Goal: Find specific page/section: Find specific page/section

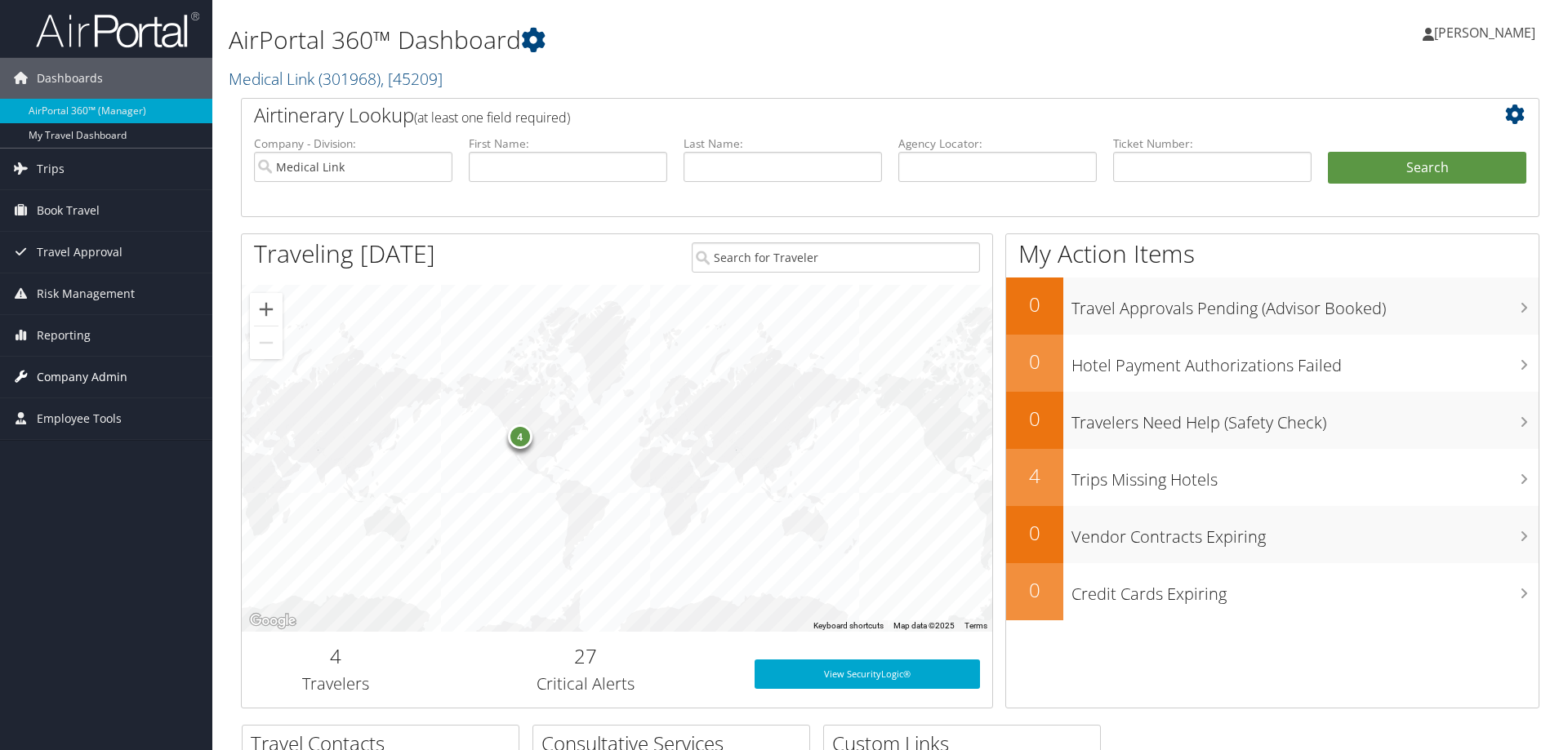
click at [104, 378] on span "Company Admin" at bounding box center [82, 377] width 91 height 41
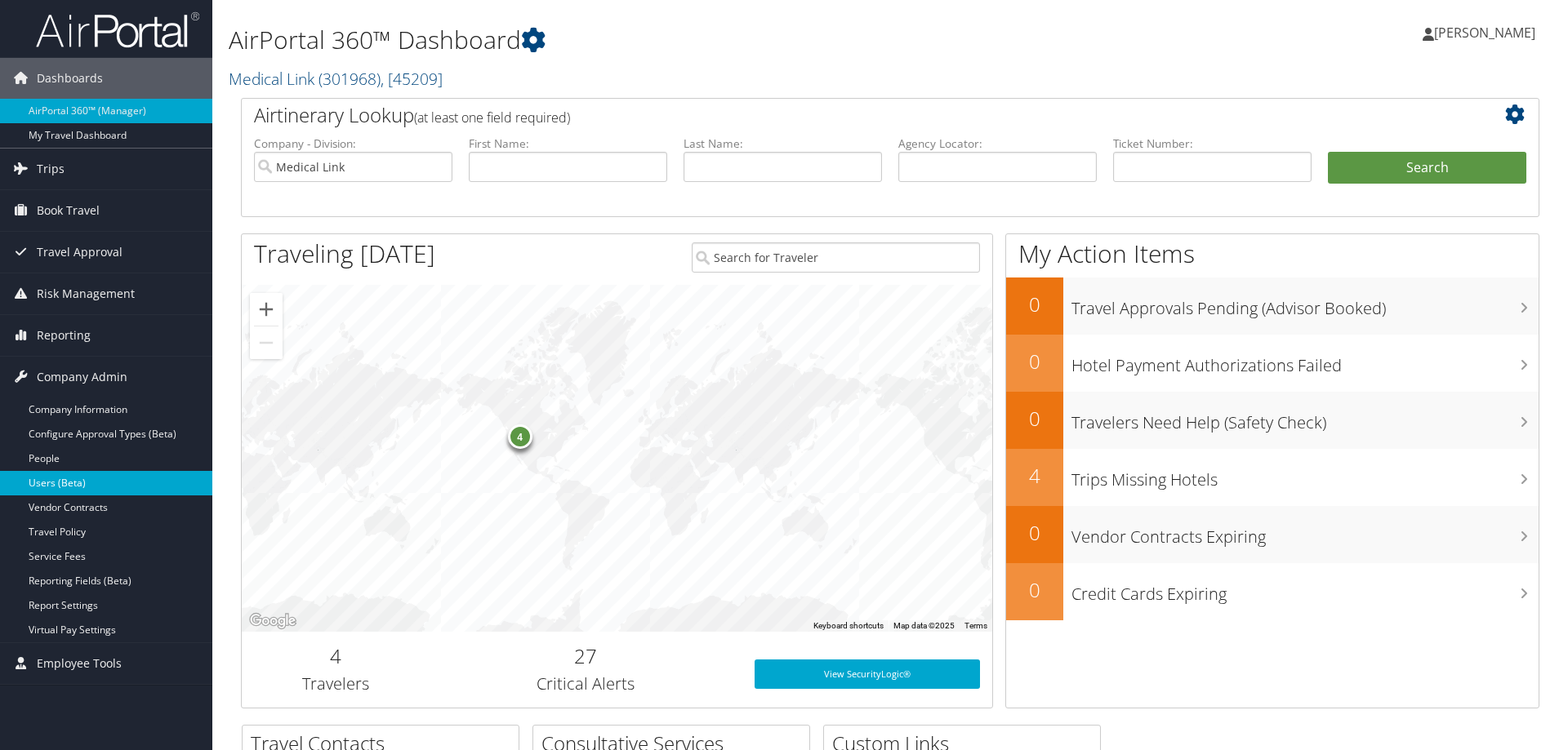
click at [73, 484] on link "Users (Beta)" at bounding box center [106, 483] width 212 height 24
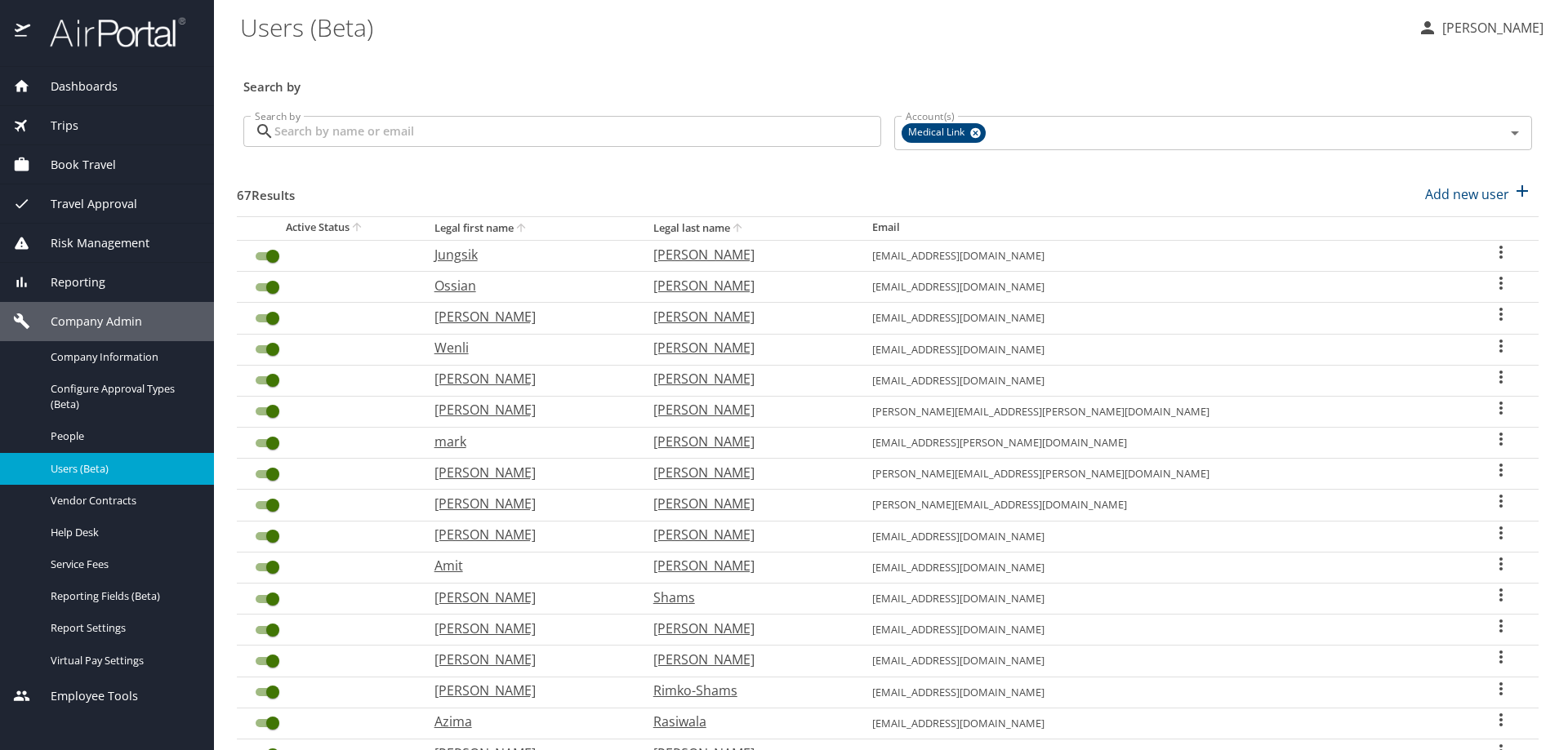
click at [616, 43] on \(Beta\) "Users (Beta)" at bounding box center [822, 27] width 1165 height 51
